Goal: Check status: Check status

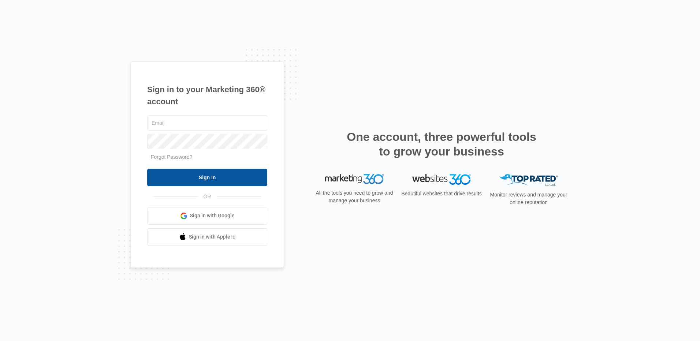
type input "[EMAIL_ADDRESS][DOMAIN_NAME]"
click at [202, 177] on input "Sign In" at bounding box center [207, 178] width 120 height 18
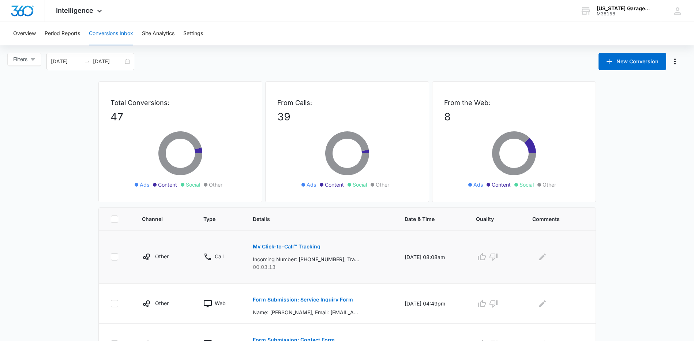
click at [259, 242] on button "My Click-to-Call™ Tracking" at bounding box center [287, 247] width 68 height 18
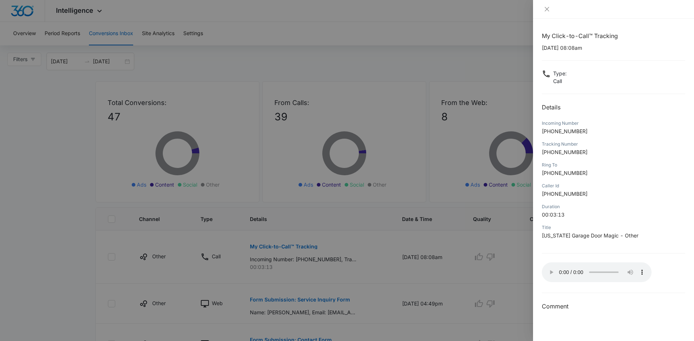
click at [326, 25] on div at bounding box center [347, 170] width 694 height 341
